Goal: Check status: Check status

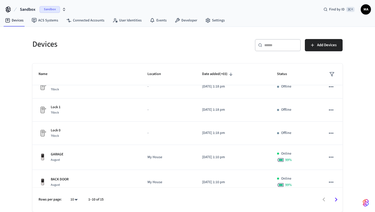
scroll to position [134, 0]
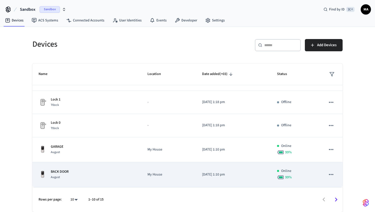
click at [80, 168] on td "BACK DOOR August" at bounding box center [86, 174] width 109 height 25
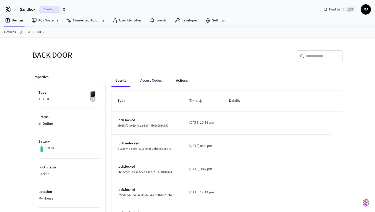
click at [178, 78] on button "Actions" at bounding box center [182, 81] width 20 height 12
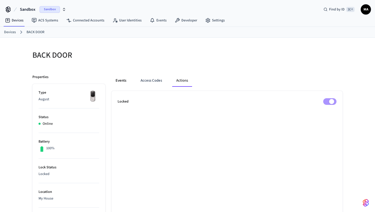
click at [119, 80] on button "Events" at bounding box center [121, 81] width 19 height 12
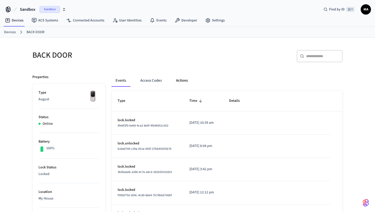
click at [181, 77] on button "Actions" at bounding box center [182, 81] width 20 height 12
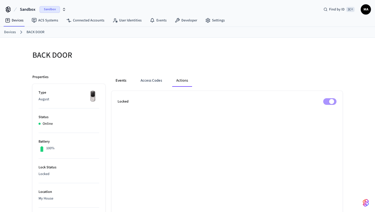
click at [125, 82] on button "Events" at bounding box center [121, 81] width 19 height 12
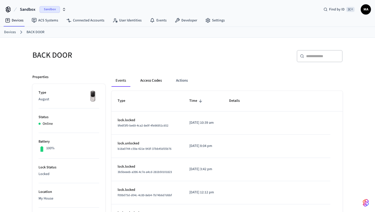
click at [154, 80] on button "Access Codes" at bounding box center [151, 81] width 30 height 12
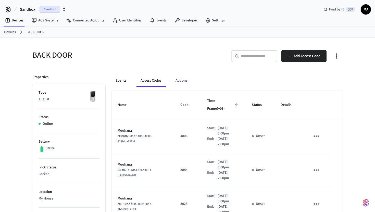
click at [127, 80] on button "Events" at bounding box center [121, 81] width 19 height 12
